Goal: Use online tool/utility: Use online tool/utility

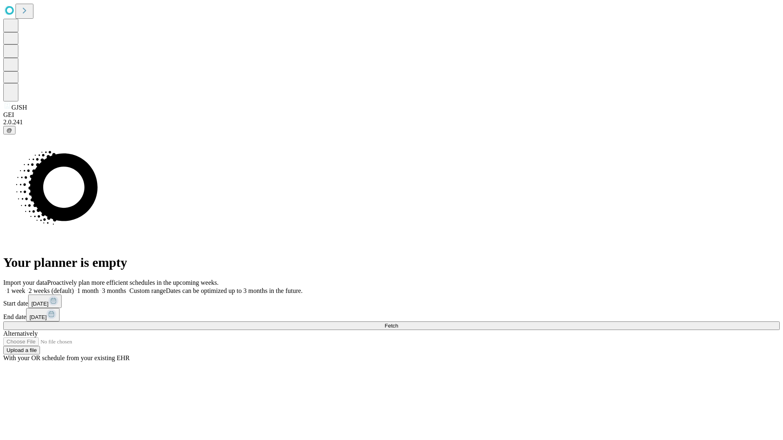
click at [398, 323] on span "Fetch" at bounding box center [390, 326] width 13 height 6
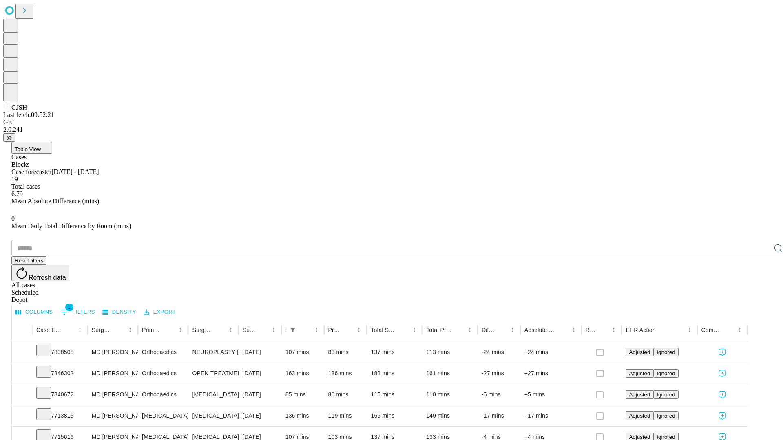
click at [41, 146] on span "Table View" at bounding box center [28, 149] width 26 height 6
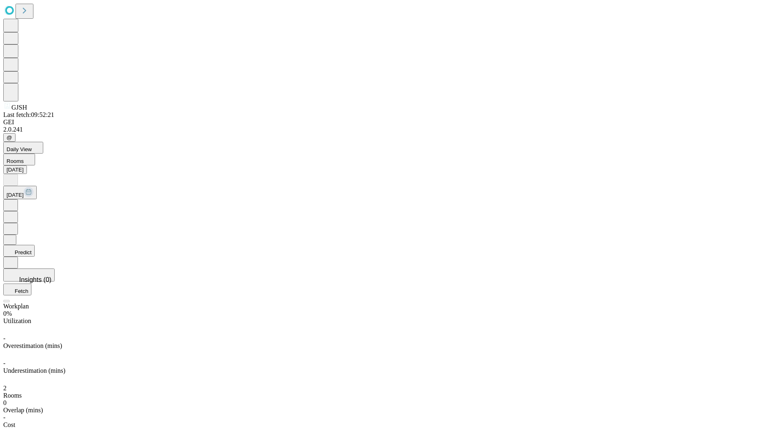
click at [35, 245] on button "Predict" at bounding box center [18, 251] width 31 height 12
